Goal: Find specific page/section: Find specific page/section

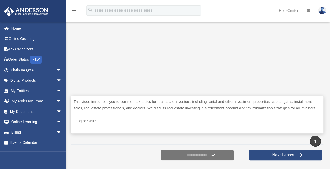
scroll to position [105, 0]
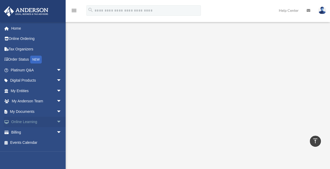
drag, startPoint x: 25, startPoint y: 109, endPoint x: 45, endPoint y: 121, distance: 23.2
click at [25, 109] on link "My Documents arrow_drop_down" at bounding box center [37, 111] width 66 height 10
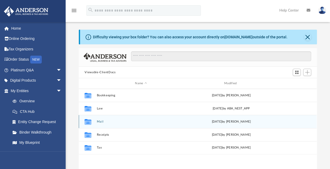
click at [100, 121] on button "Mail" at bounding box center [141, 121] width 88 height 3
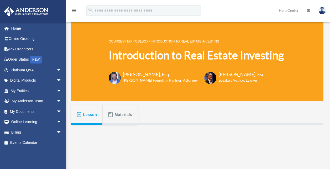
scroll to position [105, 0]
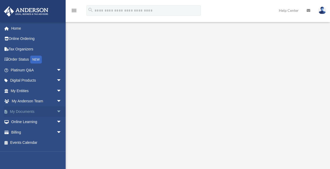
click at [27, 109] on link "My Documents arrow_drop_down" at bounding box center [37, 111] width 66 height 10
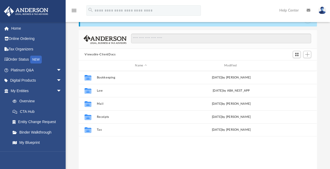
scroll to position [26, 0]
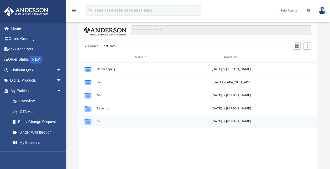
click at [98, 121] on button "Tax" at bounding box center [141, 121] width 88 height 3
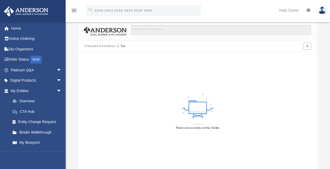
click at [115, 46] on span "Viewable-ClientDocs" at bounding box center [102, 46] width 36 height 5
click at [118, 45] on span "Viewable-ClientDocs" at bounding box center [102, 46] width 36 height 5
click at [120, 46] on button "Tax" at bounding box center [122, 46] width 5 height 5
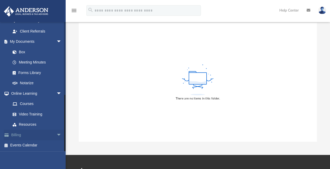
scroll to position [79, 0]
